Goal: Check status: Check status

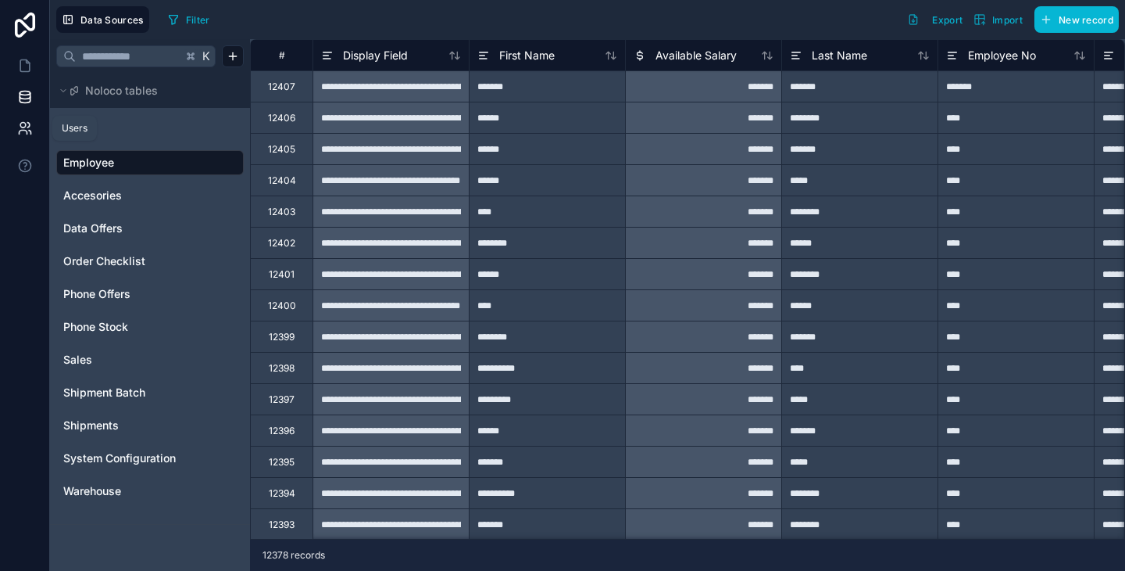
click at [27, 130] on icon at bounding box center [25, 128] width 16 height 16
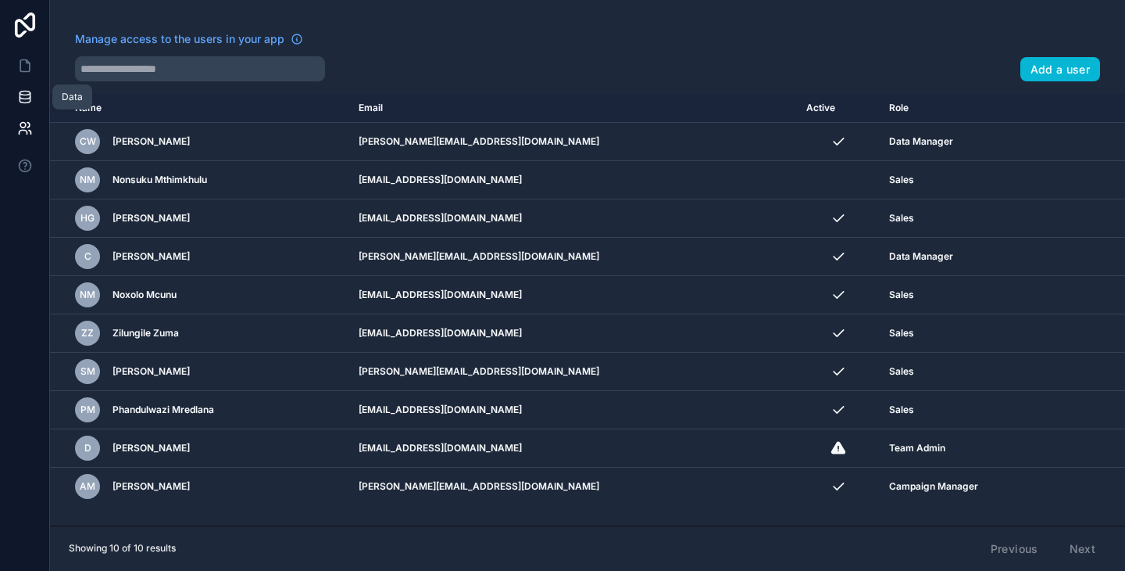
click at [26, 98] on icon at bounding box center [25, 97] width 16 height 16
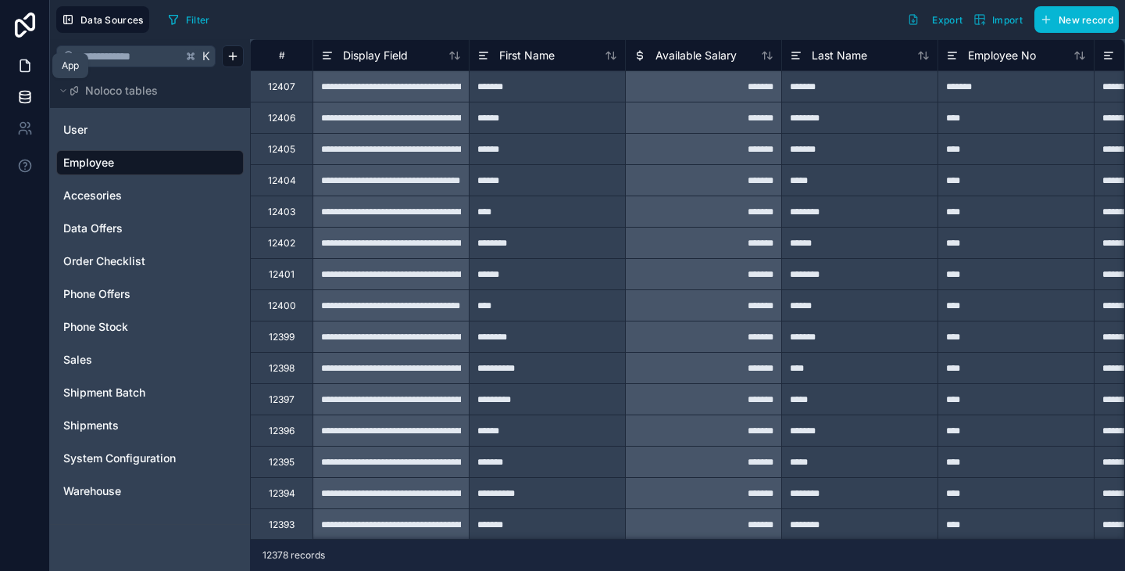
click at [23, 63] on icon at bounding box center [25, 66] width 16 height 16
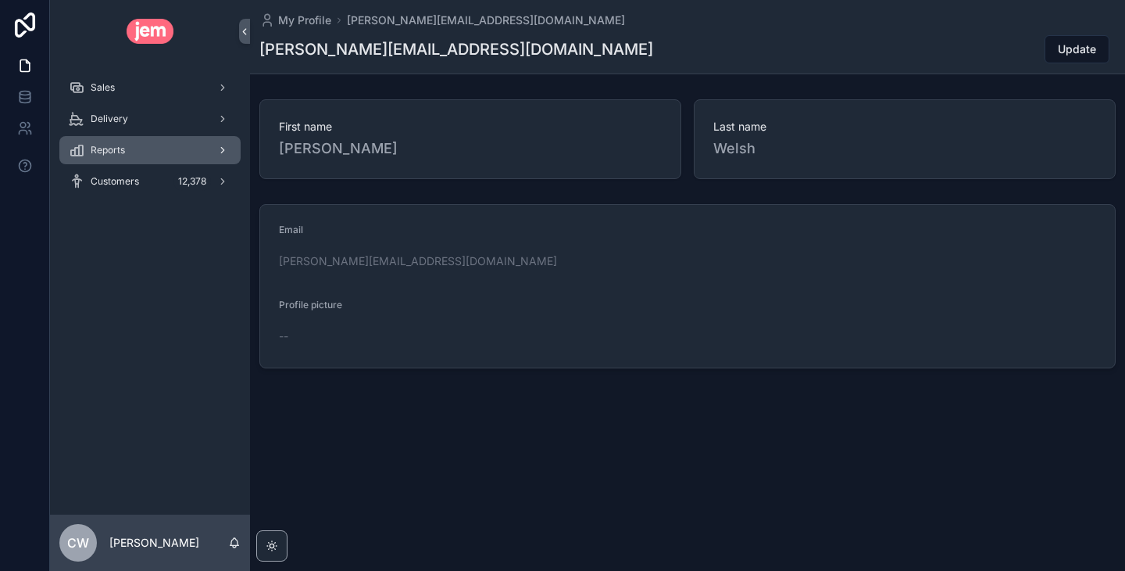
click at [136, 153] on div "Reports" at bounding box center [150, 150] width 163 height 25
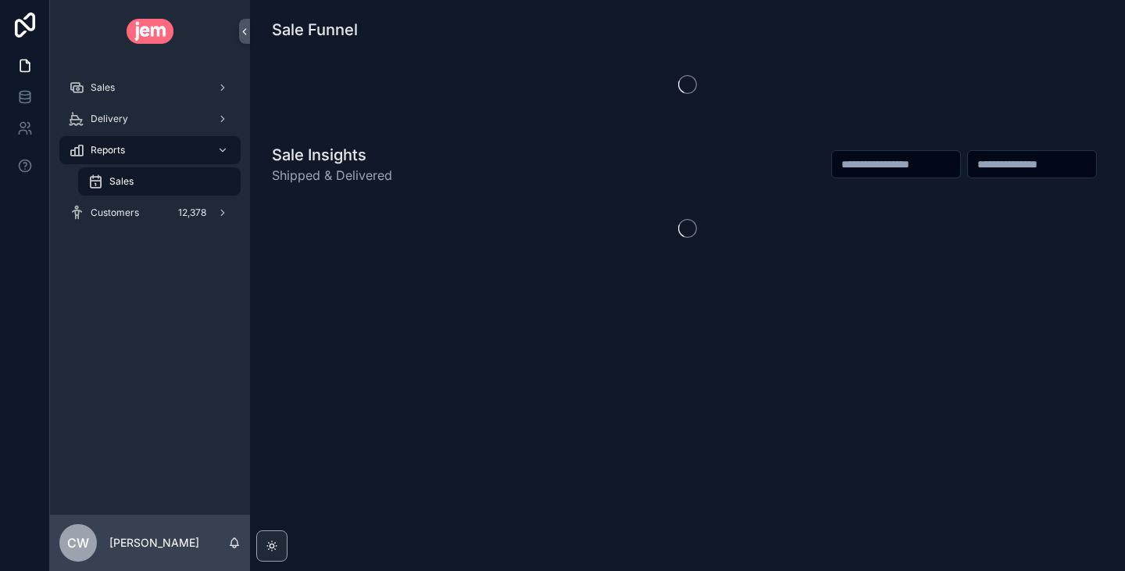
click at [150, 178] on div "Sales" at bounding box center [160, 181] width 144 height 25
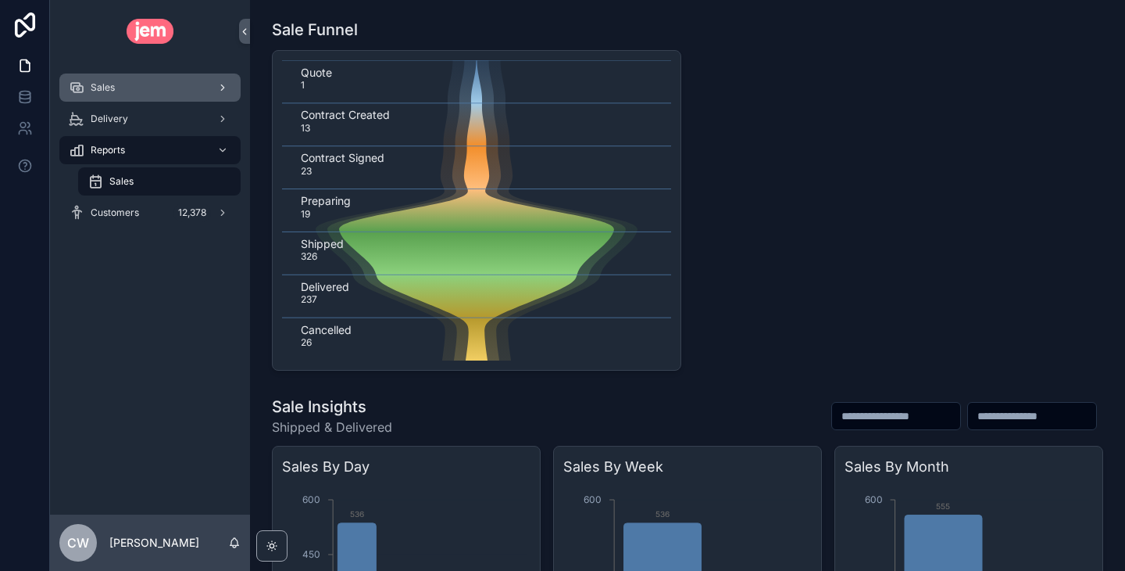
click at [154, 91] on div "Sales" at bounding box center [150, 87] width 163 height 25
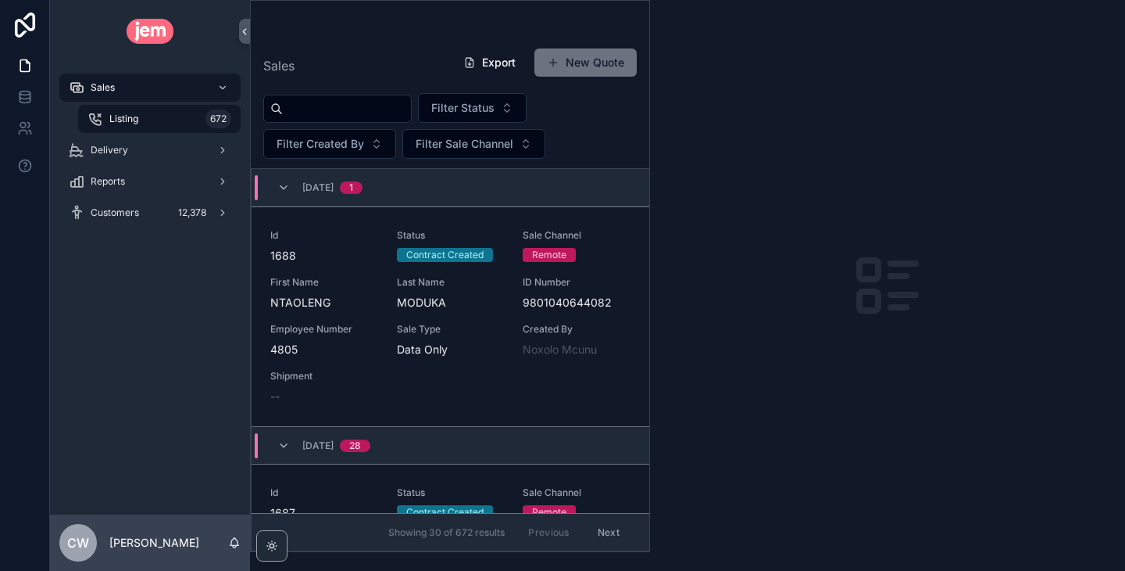
click at [348, 108] on input "scrollable content" at bounding box center [347, 109] width 128 height 22
paste input "**********"
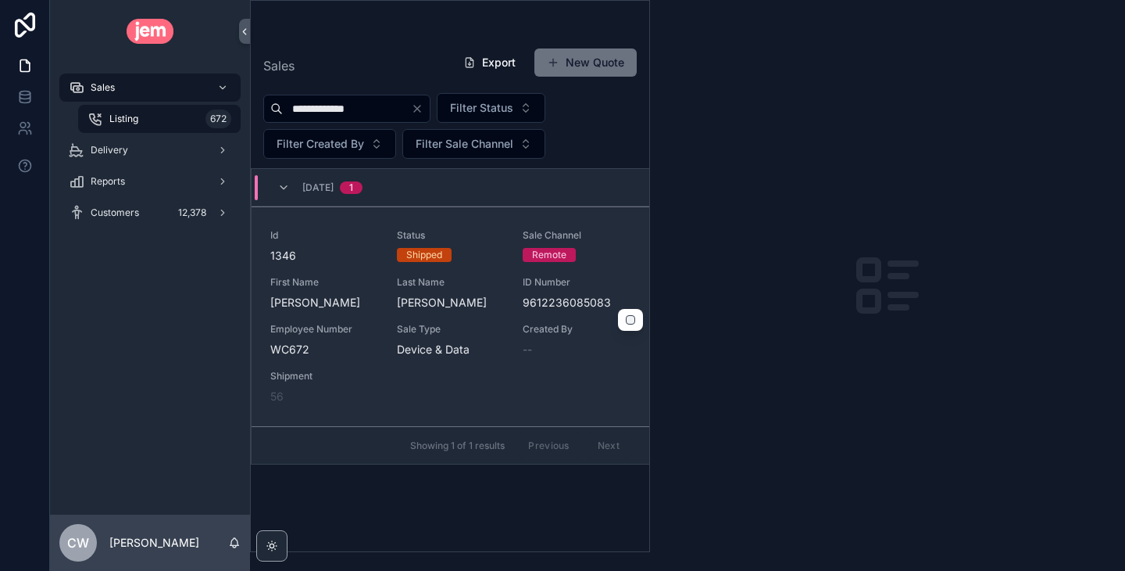
type input "**********"
click at [478, 251] on div "Shipped" at bounding box center [451, 255] width 108 height 14
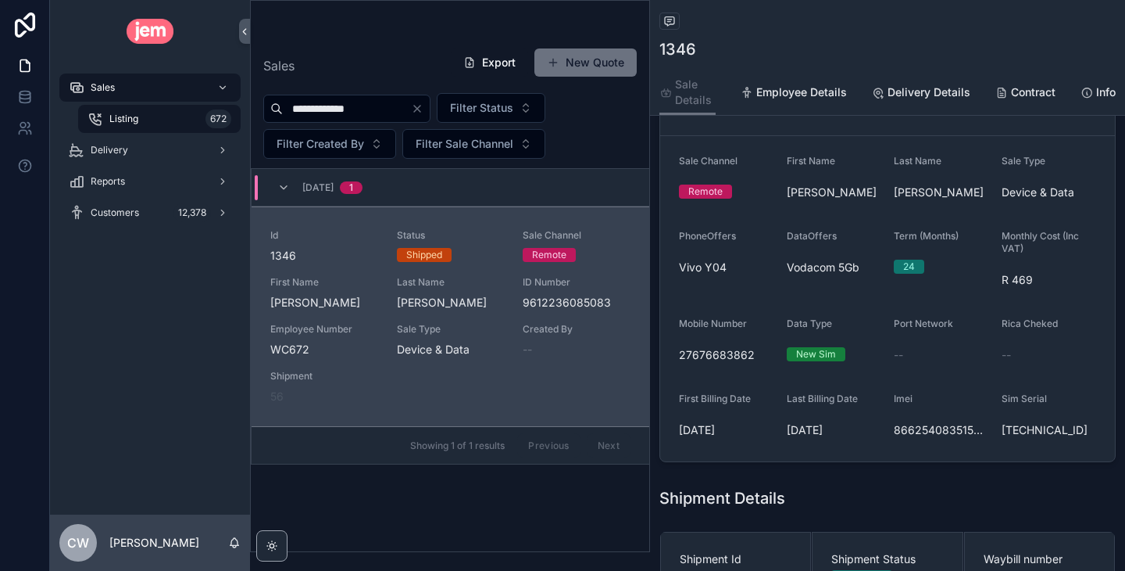
scroll to position [159, 0]
